Goal: Obtain resource: Obtain resource

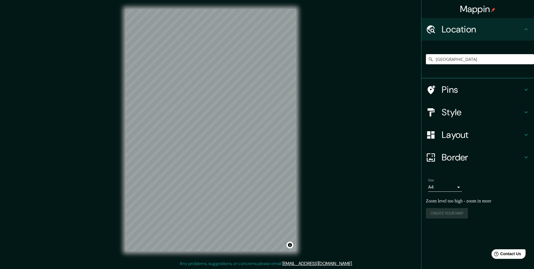
click at [461, 112] on h4 "Style" at bounding box center [482, 111] width 81 height 11
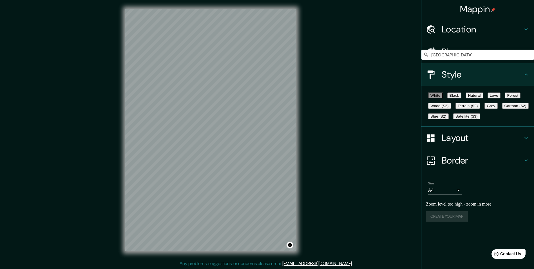
click at [462, 98] on button "Black" at bounding box center [455, 95] width 14 height 6
click at [475, 30] on h4 "Location" at bounding box center [482, 29] width 81 height 11
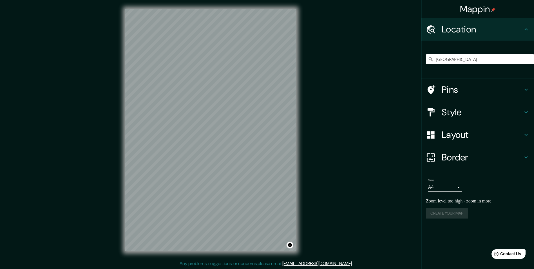
drag, startPoint x: 479, startPoint y: 30, endPoint x: 482, endPoint y: 38, distance: 9.4
click at [479, 30] on h4 "Location" at bounding box center [482, 29] width 81 height 11
click at [482, 113] on h4 "Style" at bounding box center [482, 111] width 81 height 11
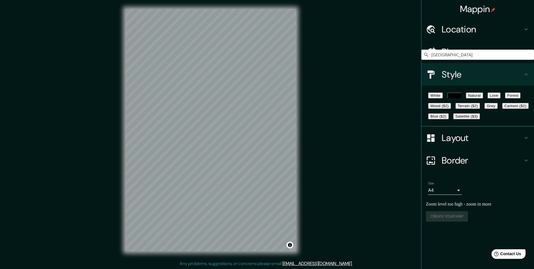
click at [454, 119] on button "Satellite ($3)" at bounding box center [467, 116] width 27 height 6
click at [441, 96] on button "White" at bounding box center [435, 95] width 15 height 6
click at [462, 95] on button "Black" at bounding box center [455, 95] width 14 height 6
click at [483, 96] on button "Natural" at bounding box center [474, 95] width 17 height 6
click at [462, 98] on button "Black" at bounding box center [455, 95] width 14 height 6
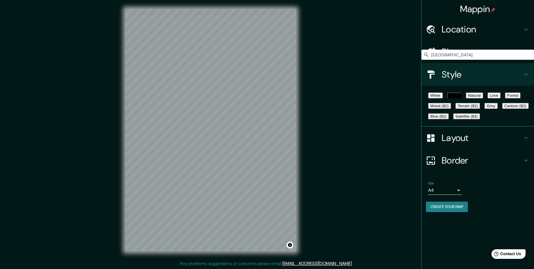
click at [475, 55] on h4 "Pins" at bounding box center [482, 51] width 81 height 11
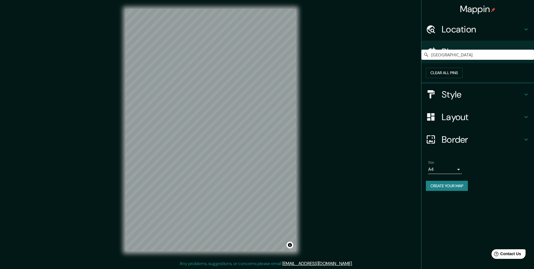
click at [505, 145] on h4 "Border" at bounding box center [482, 139] width 81 height 11
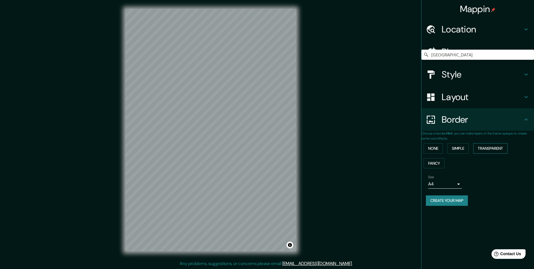
click at [494, 150] on button "Transparent" at bounding box center [491, 148] width 34 height 10
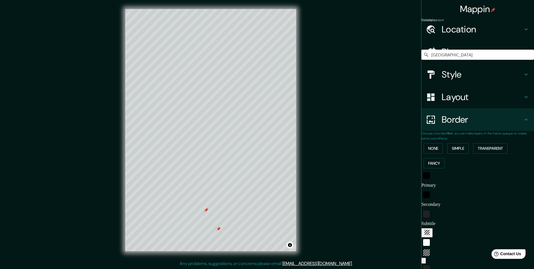
click at [449, 181] on input "Primary" at bounding box center [478, 185] width 113 height 9
drag, startPoint x: 452, startPoint y: 181, endPoint x: 425, endPoint y: 183, distance: 27.4
click at [425, 183] on div "Primary text Primary" at bounding box center [478, 179] width 113 height 19
type input "291"
type input "49"
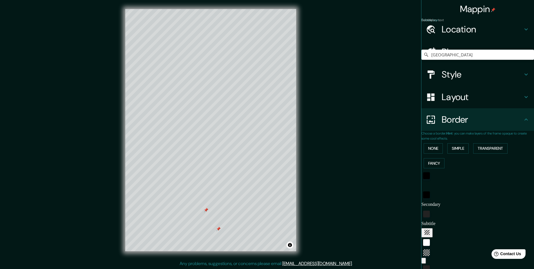
type input "e"
type input "291"
type input "49"
type input "el"
type input "291"
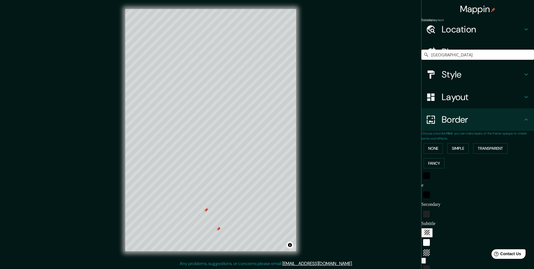
type input "49"
type input "el"
type input "291"
type input "49"
type input "el a"
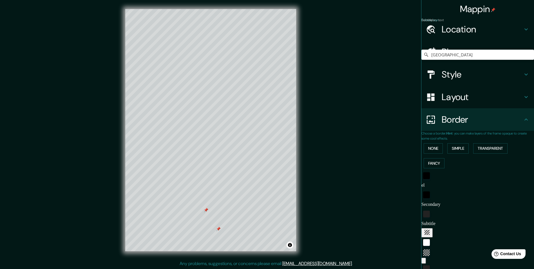
type input "291"
type input "49"
type input "el al"
type input "291"
type input "49"
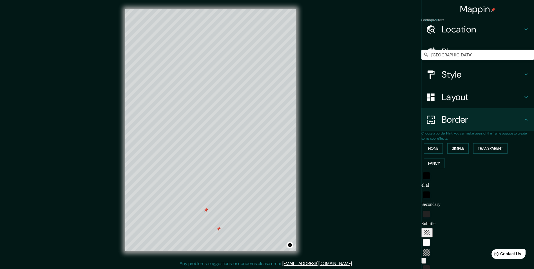
type input "el alt"
type input "291"
type input "49"
type input "el alto"
type input "291"
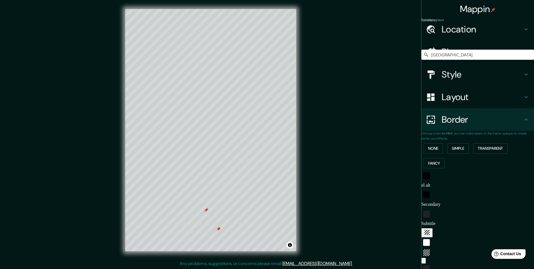
type input "49"
type input "el alto"
click at [452, 200] on input "Secondary" at bounding box center [478, 204] width 113 height 9
drag, startPoint x: 455, startPoint y: 200, endPoint x: 430, endPoint y: 203, distance: 25.3
click at [430, 203] on div "Primary text el alto Secondary text Secondary Subtitle Subtitle Add frame layer" at bounding box center [478, 229] width 113 height 119
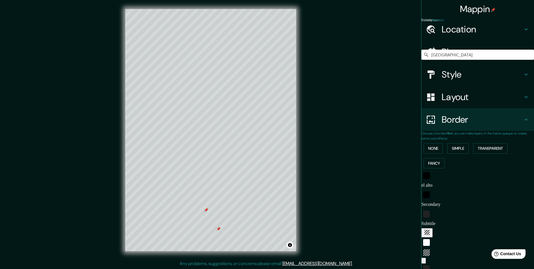
type input "u"
type input "291"
type input "49"
type input "un"
type input "291"
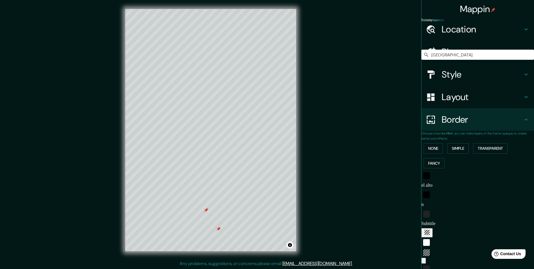
type input "49"
type input "uni"
type input "291"
type input "49"
type input "univ"
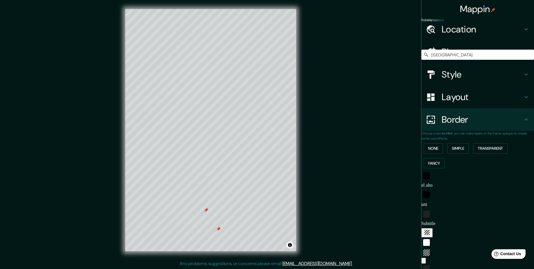
type input "291"
type input "49"
type input "unive"
type input "291"
type input "49"
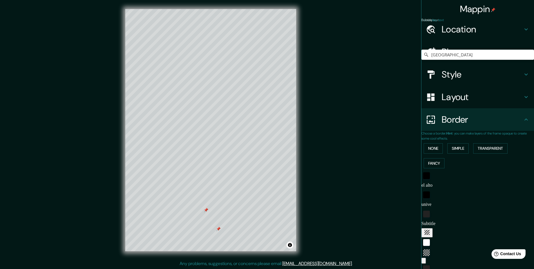
type input "univer"
type input "291"
type input "49"
type input "univers"
type input "291"
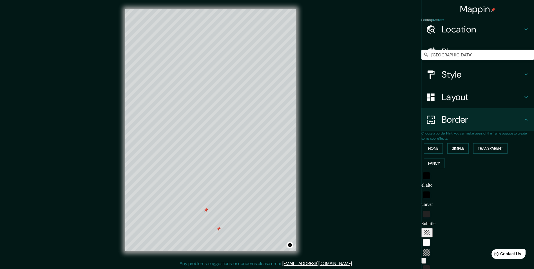
type input "49"
type input "universi"
type input "291"
type input "49"
type input "universid"
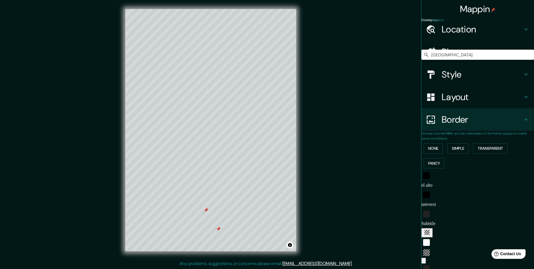
type input "291"
type input "49"
type input "universida"
type input "291"
type input "49"
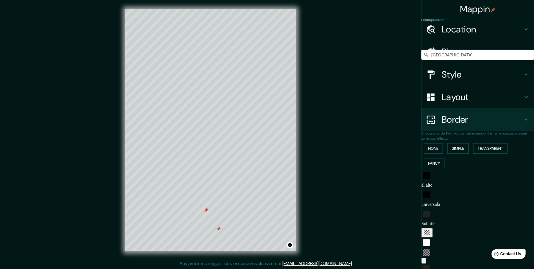
type input "universidad"
type input "291"
type input "49"
type input "universidad"
type input "291"
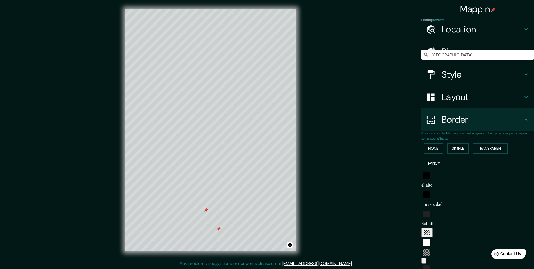
type input "49"
type input "universidad"
type input "291"
type input "49"
type input "u"
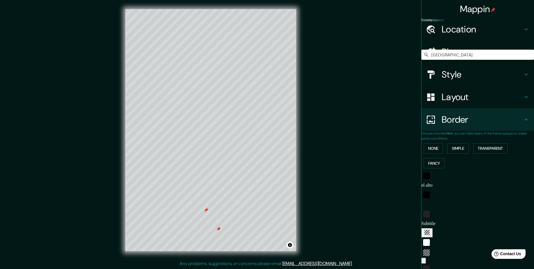
type input "291"
type input "49"
type input "u"
type input "291"
type input "49"
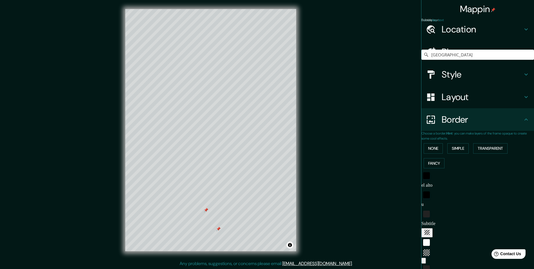
type input "up"
type input "291"
type input "49"
type input "upe"
type input "291"
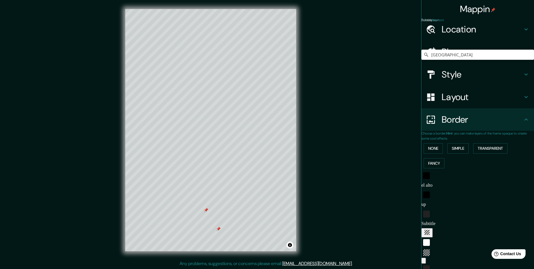
type input "49"
type input "upea"
type input "291"
type input "49"
type input "upea"
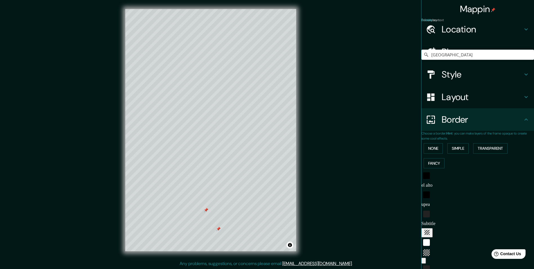
click at [441, 219] on input "Subtitle" at bounding box center [478, 223] width 113 height 9
type input "607"
drag, startPoint x: 450, startPoint y: 240, endPoint x: 496, endPoint y: 243, distance: 46.0
type input "49"
type input "0"
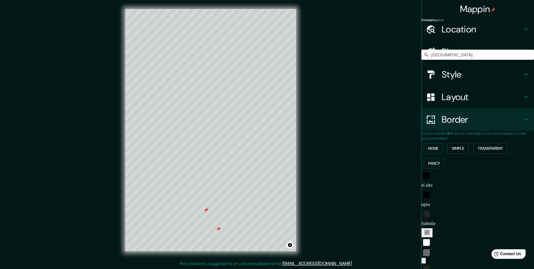
drag, startPoint x: 483, startPoint y: 240, endPoint x: 411, endPoint y: 243, distance: 71.6
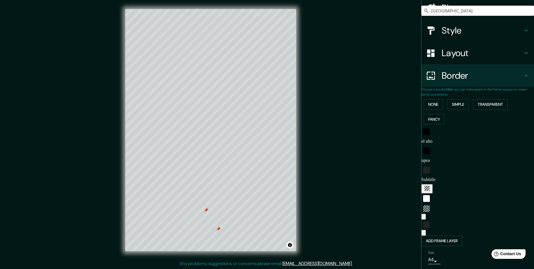
scroll to position [52, 0]
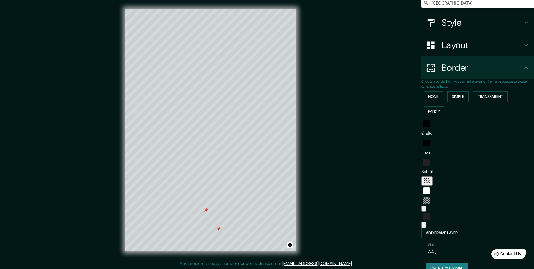
type input "607"
drag, startPoint x: 428, startPoint y: 205, endPoint x: 496, endPoint y: 207, distance: 67.9
type input "0"
drag, startPoint x: 475, startPoint y: 204, endPoint x: 421, endPoint y: 204, distance: 54.4
click at [416, 204] on div "Mappin Location [GEOGRAPHIC_DATA] Pins Style Layout Border Choose a border. Hin…" at bounding box center [267, 134] width 534 height 269
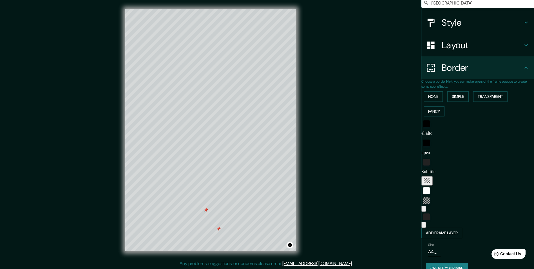
scroll to position [0, 0]
click at [437, 113] on button "Fancy" at bounding box center [434, 111] width 21 height 10
click at [438, 97] on button "None" at bounding box center [433, 96] width 19 height 10
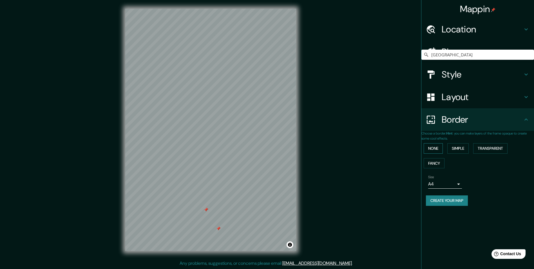
scroll to position [0, 0]
click at [463, 148] on button "Simple" at bounding box center [458, 148] width 21 height 10
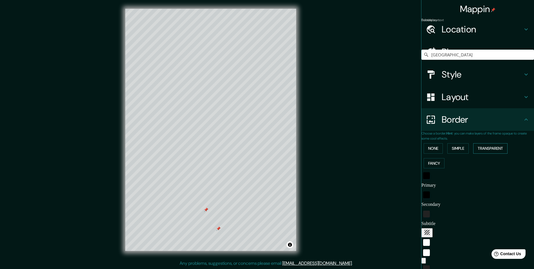
click at [493, 149] on button "Transparent" at bounding box center [491, 148] width 34 height 10
drag, startPoint x: 449, startPoint y: 215, endPoint x: 427, endPoint y: 212, distance: 22.7
click at [427, 212] on div "Subtitle Subtitle" at bounding box center [478, 218] width 113 height 19
type input "urbanismo II"
drag, startPoint x: 447, startPoint y: 183, endPoint x: 422, endPoint y: 184, distance: 24.5
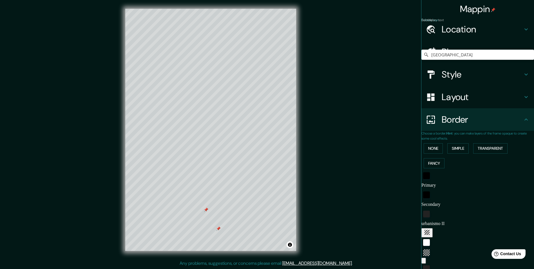
click at [422, 184] on div "Primary text Primary" at bounding box center [478, 179] width 113 height 19
type input "EL ALTO"
click at [449, 200] on input "Secondary" at bounding box center [478, 204] width 113 height 9
type input "S"
type input "UPEA"
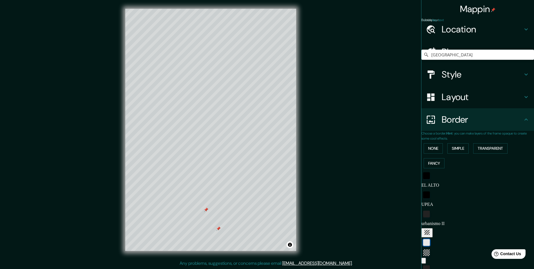
click at [430, 239] on div "white" at bounding box center [426, 242] width 7 height 7
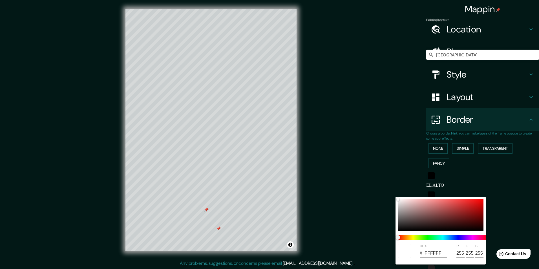
click at [502, 214] on div at bounding box center [269, 134] width 539 height 269
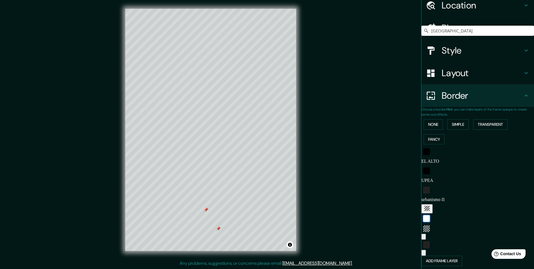
scroll to position [52, 0]
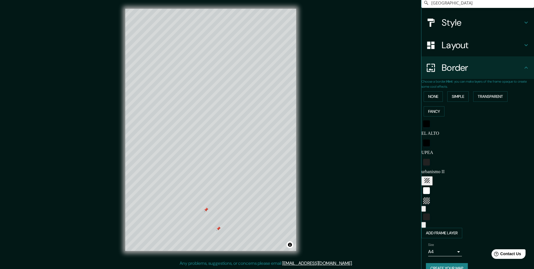
click at [447, 263] on button "Create your map" at bounding box center [447, 268] width 42 height 10
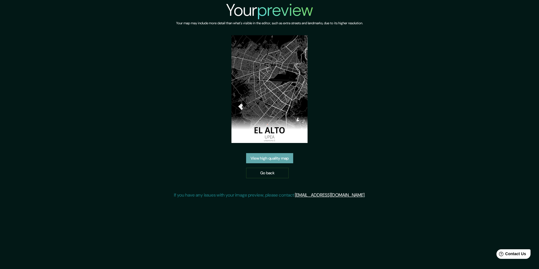
click at [265, 157] on link "View high quality map" at bounding box center [269, 158] width 47 height 10
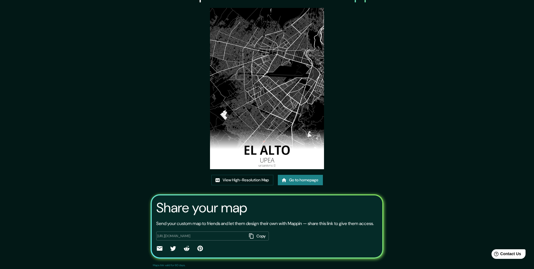
scroll to position [33, 0]
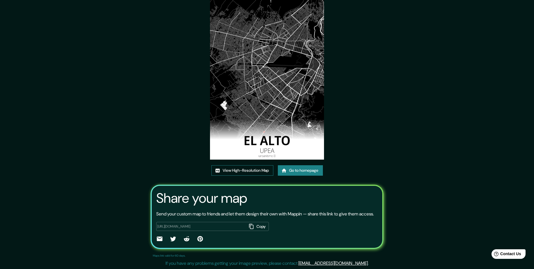
click at [237, 165] on link "View High-Resolution Map" at bounding box center [243, 170] width 62 height 10
